Goal: Browse casually: Explore the website without a specific task or goal

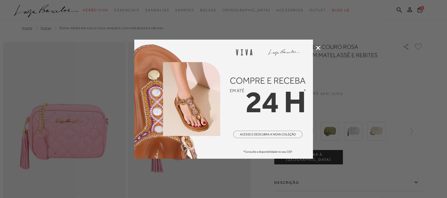
click at [317, 48] on icon at bounding box center [318, 48] width 4 height 4
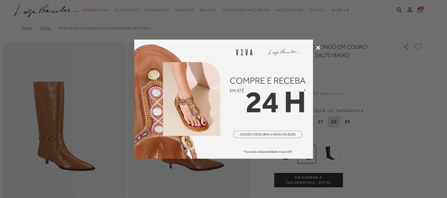
click at [405, 28] on div at bounding box center [223, 99] width 447 height 198
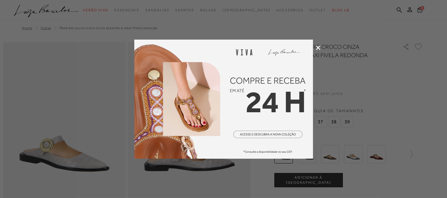
click at [352, 88] on div at bounding box center [223, 99] width 447 height 198
click at [320, 47] on icon at bounding box center [318, 48] width 4 height 4
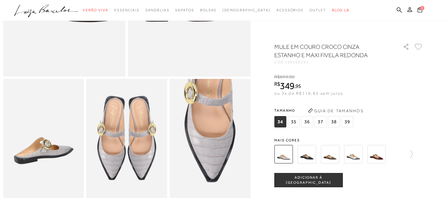
scroll to position [165, 0]
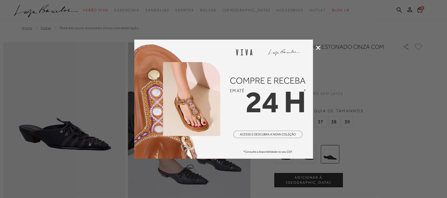
click at [371, 70] on div at bounding box center [223, 99] width 447 height 198
click at [320, 47] on icon at bounding box center [318, 48] width 4 height 4
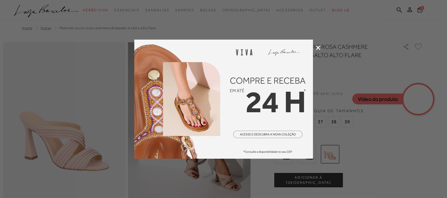
click at [317, 46] on icon at bounding box center [318, 48] width 4 height 4
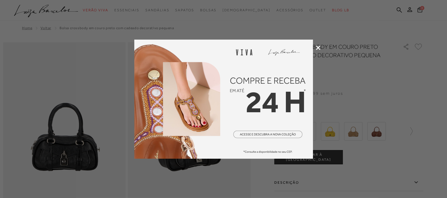
click at [385, 61] on div at bounding box center [223, 99] width 447 height 198
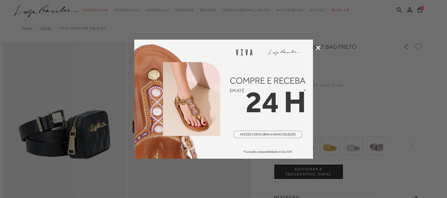
click at [317, 47] on icon at bounding box center [318, 48] width 4 height 4
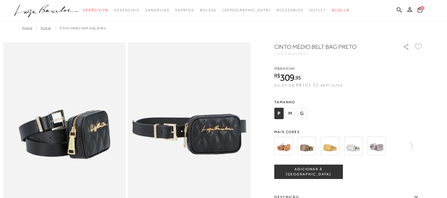
click at [386, 117] on div "Tamanho P M G" at bounding box center [349, 109] width 149 height 23
click at [284, 149] on img at bounding box center [284, 146] width 18 height 18
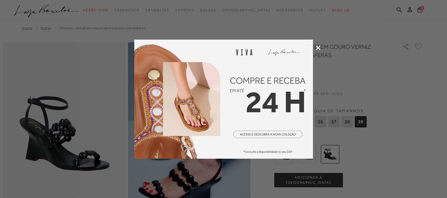
click at [399, 77] on div at bounding box center [223, 99] width 447 height 198
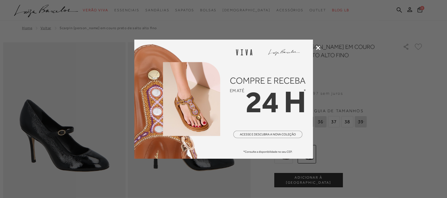
click at [319, 49] on icon at bounding box center [318, 48] width 4 height 4
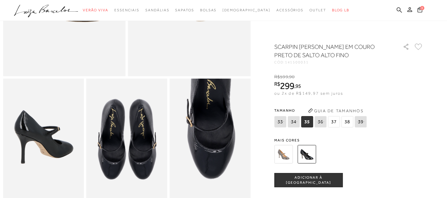
scroll to position [165, 0]
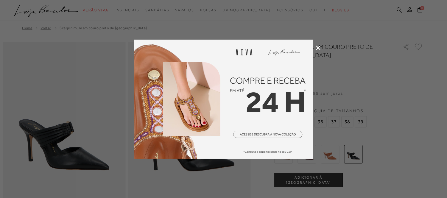
click at [413, 61] on div at bounding box center [223, 99] width 447 height 198
click at [317, 46] on icon at bounding box center [318, 48] width 4 height 4
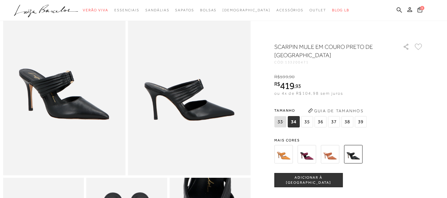
scroll to position [165, 0]
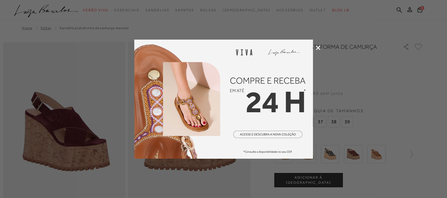
click at [321, 46] on div at bounding box center [223, 99] width 447 height 198
